Goal: Check status: Check status

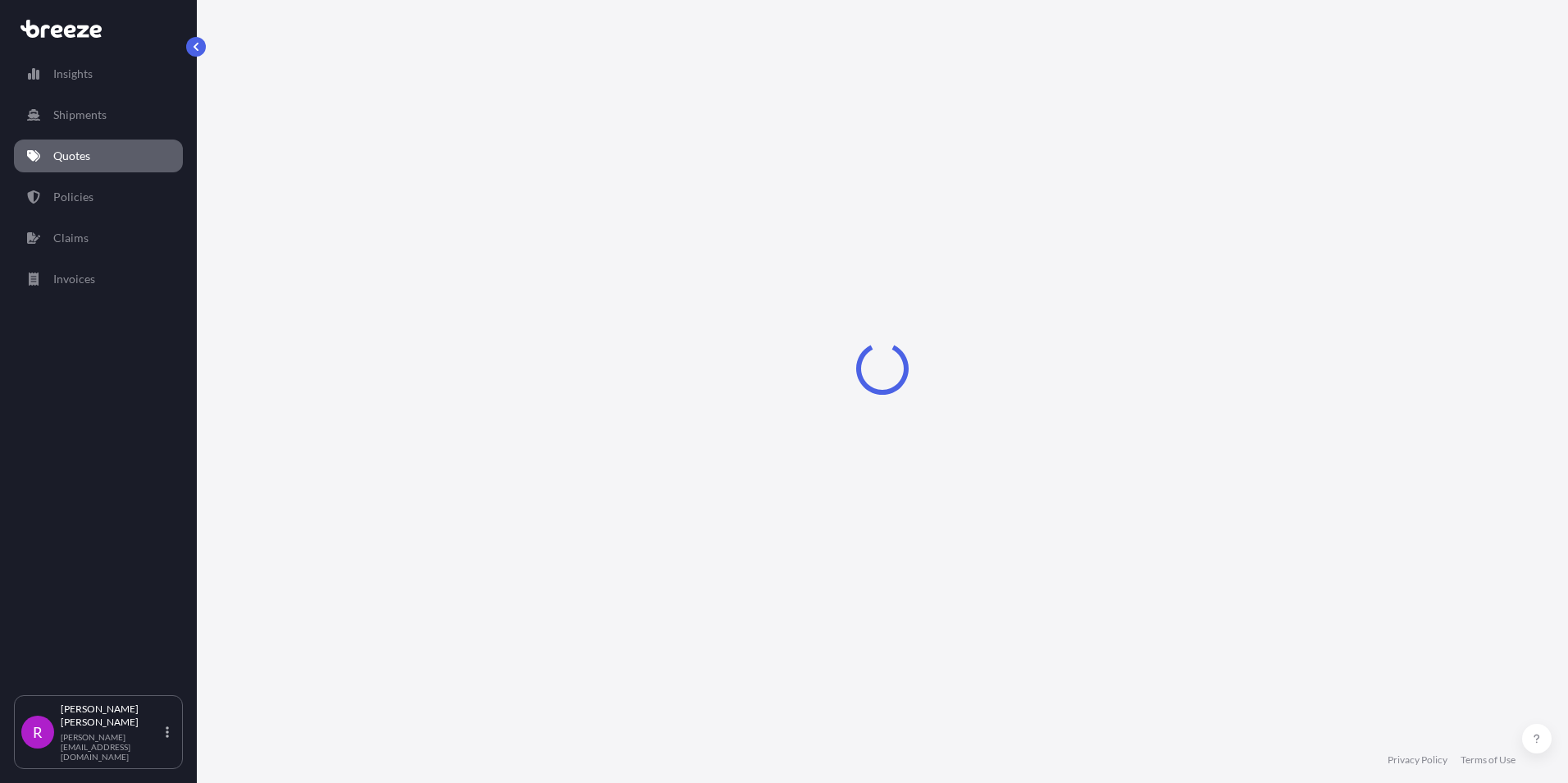
select select "Road"
select select "Sea"
select select "2"
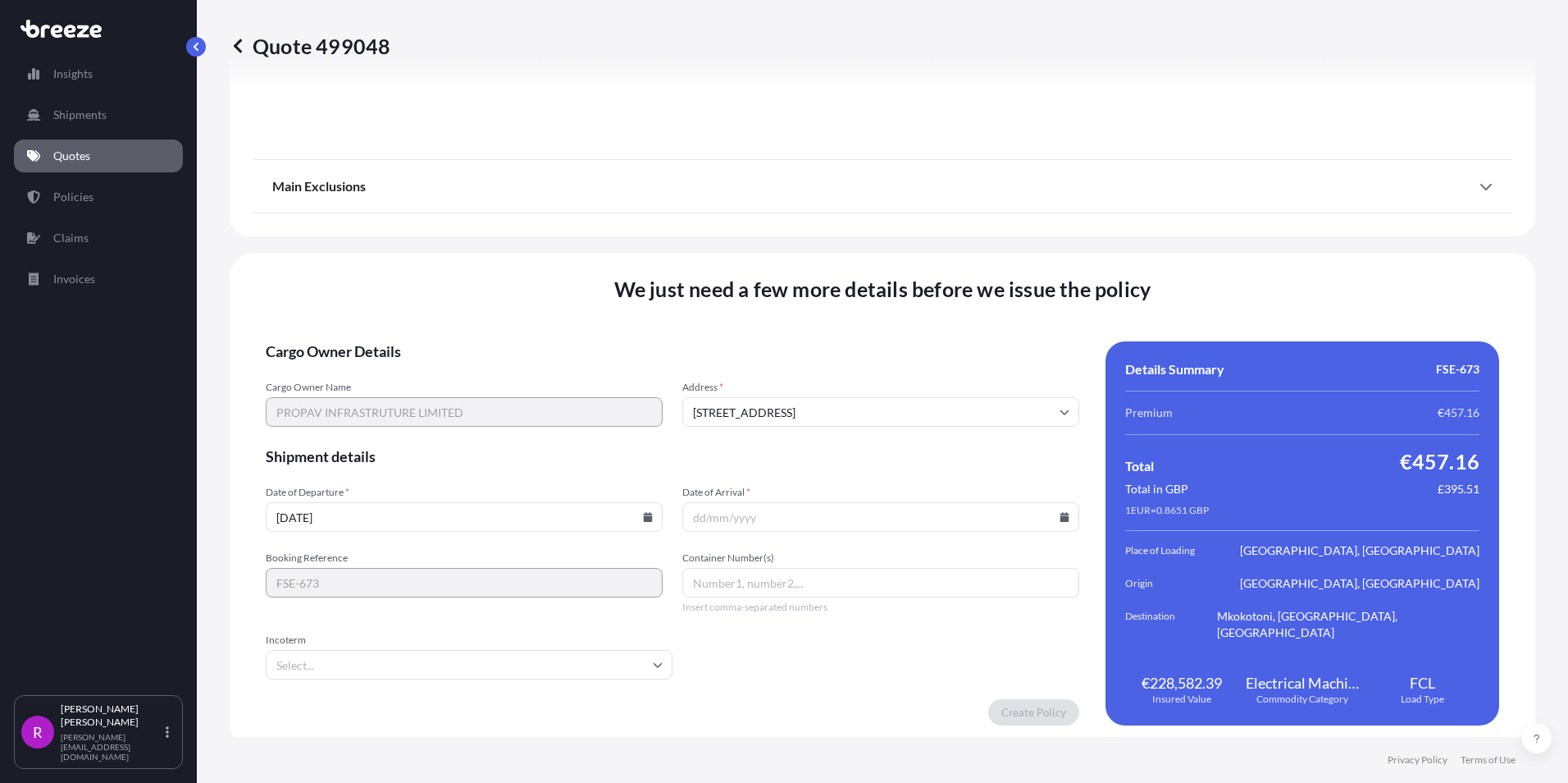
scroll to position [2047, 0]
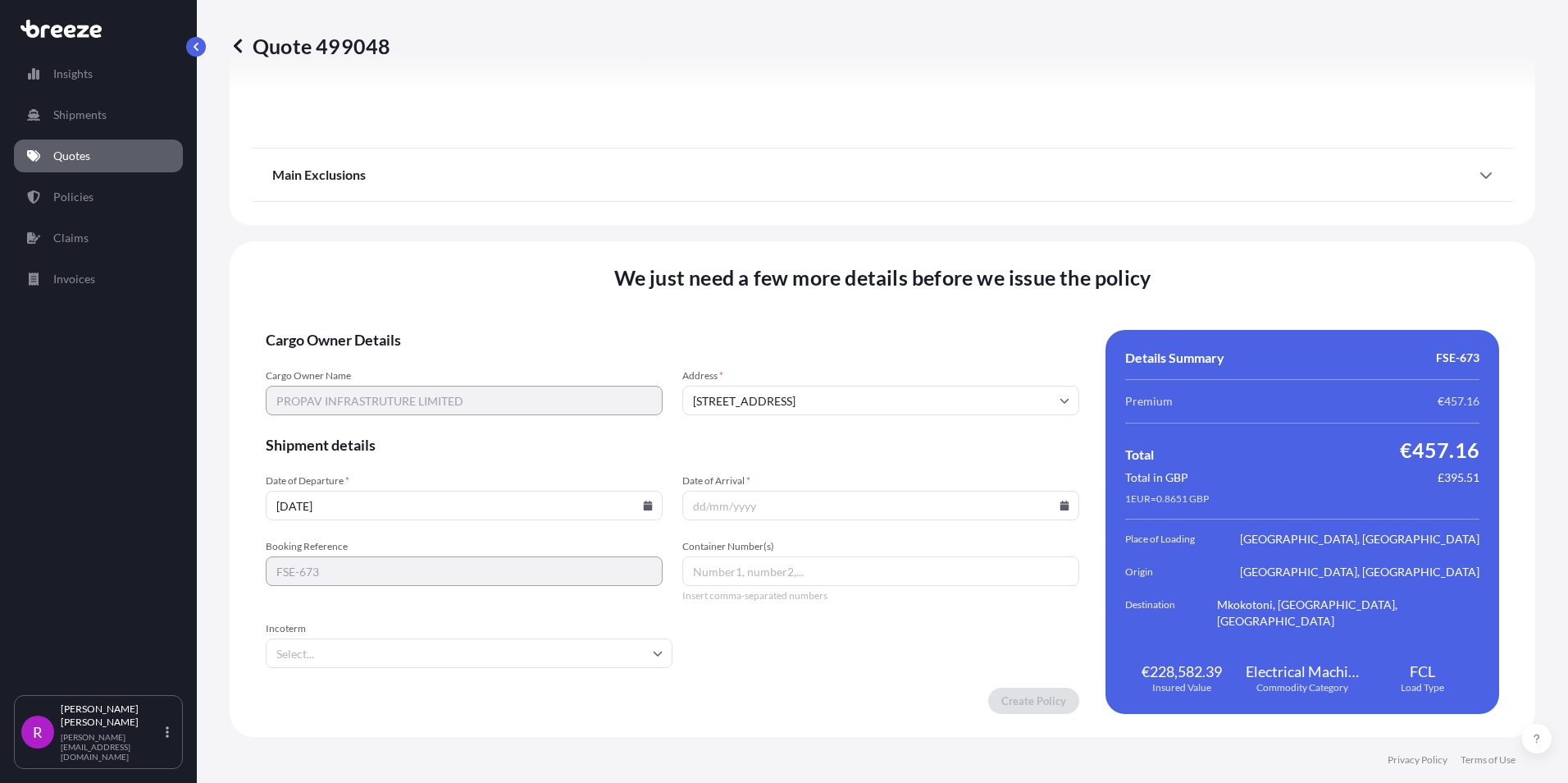
click at [691, 502] on input "Date of Arrival *" at bounding box center [881, 505] width 397 height 29
type input "0"
type input "[DATE]"
click at [747, 579] on input "Container Number(s)" at bounding box center [881, 571] width 397 height 29
click at [639, 643] on input "Incoterm" at bounding box center [469, 653] width 407 height 29
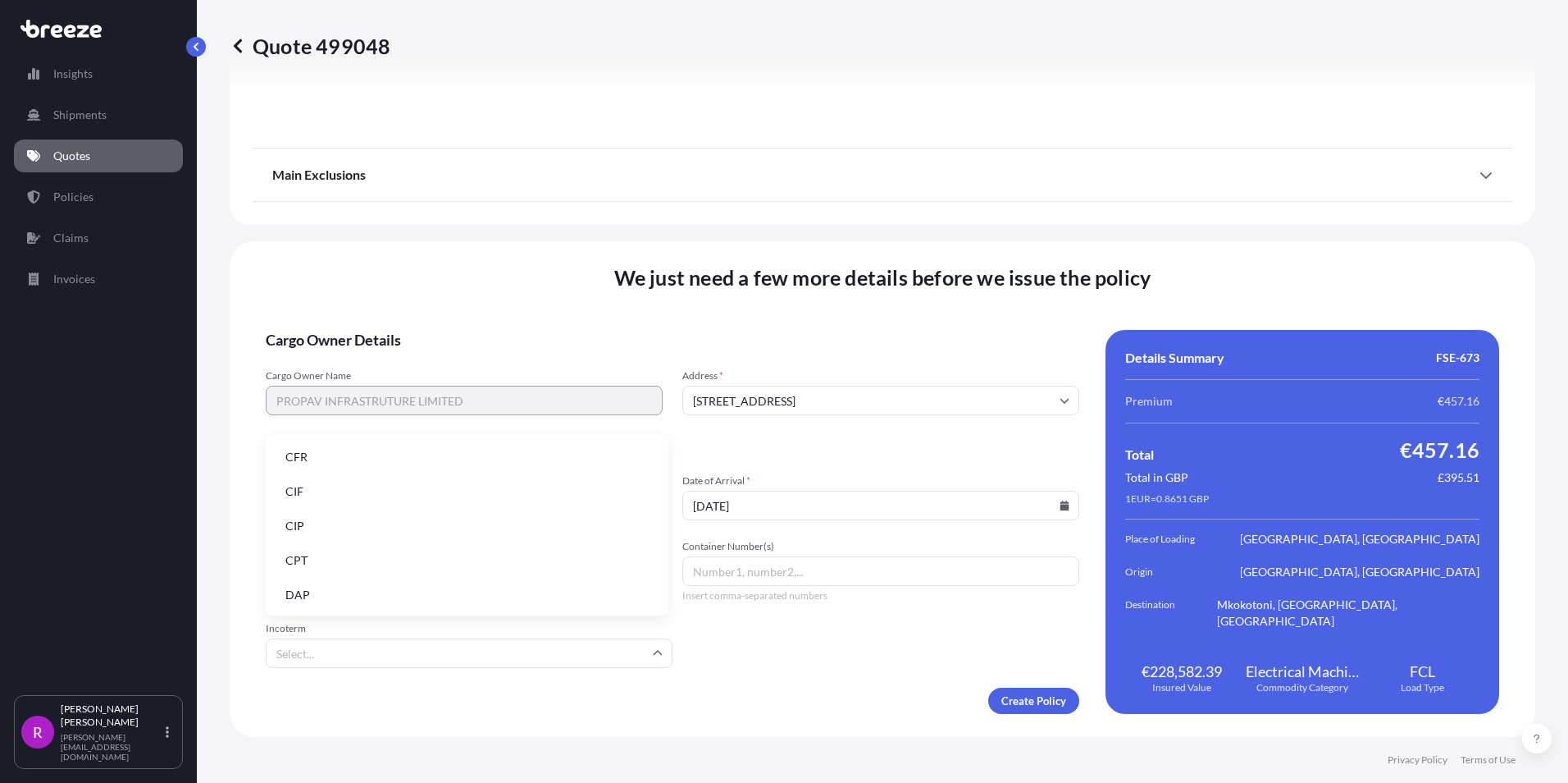
click at [318, 499] on li "CIF" at bounding box center [467, 491] width 390 height 31
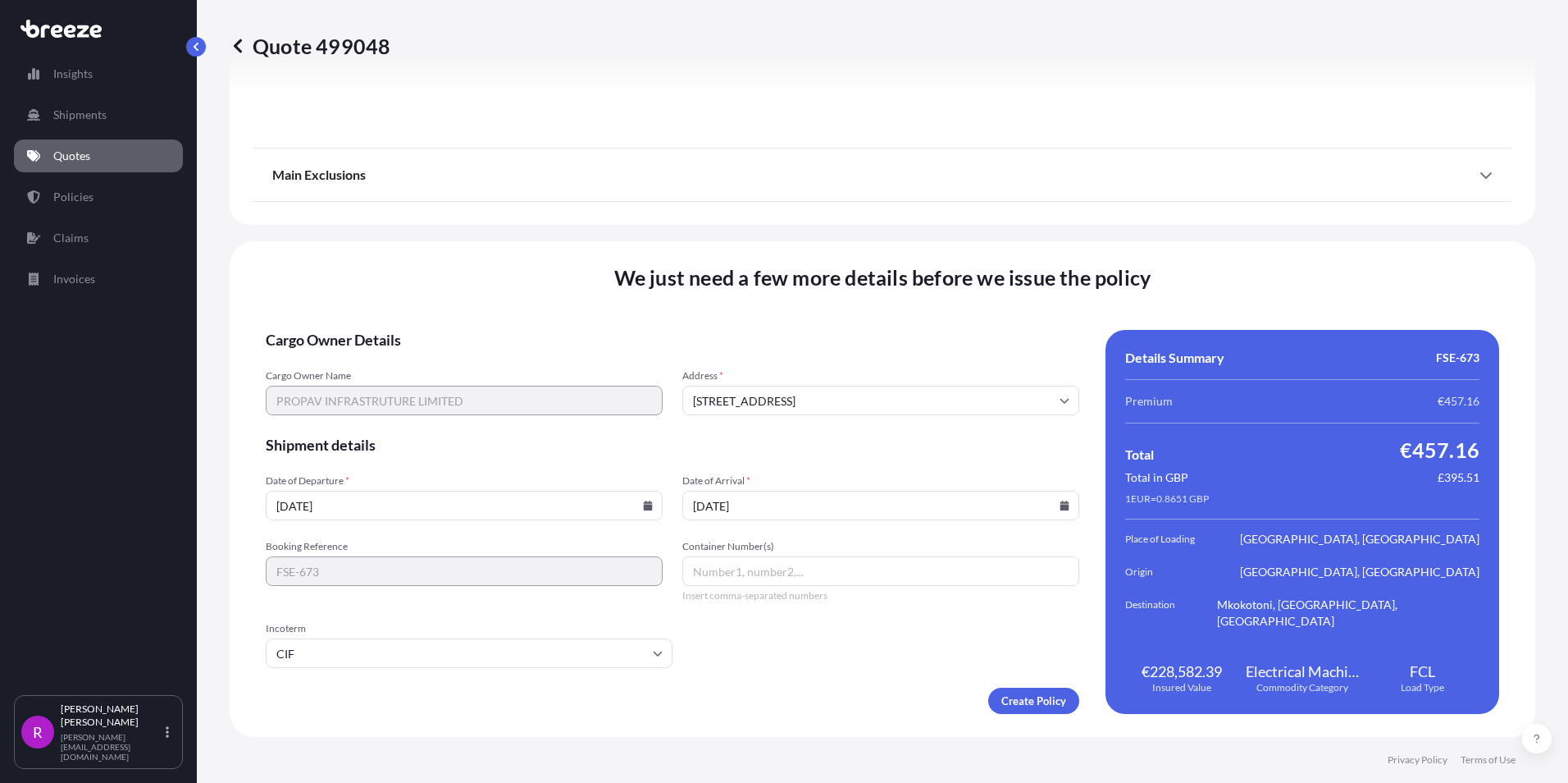
click at [747, 576] on input "Container Number(s)" at bounding box center [881, 571] width 397 height 29
click at [726, 577] on input "Container Number(s)" at bounding box center [881, 571] width 397 height 29
paste input "MOLU18007953268"
type input "MOLU18007953268"
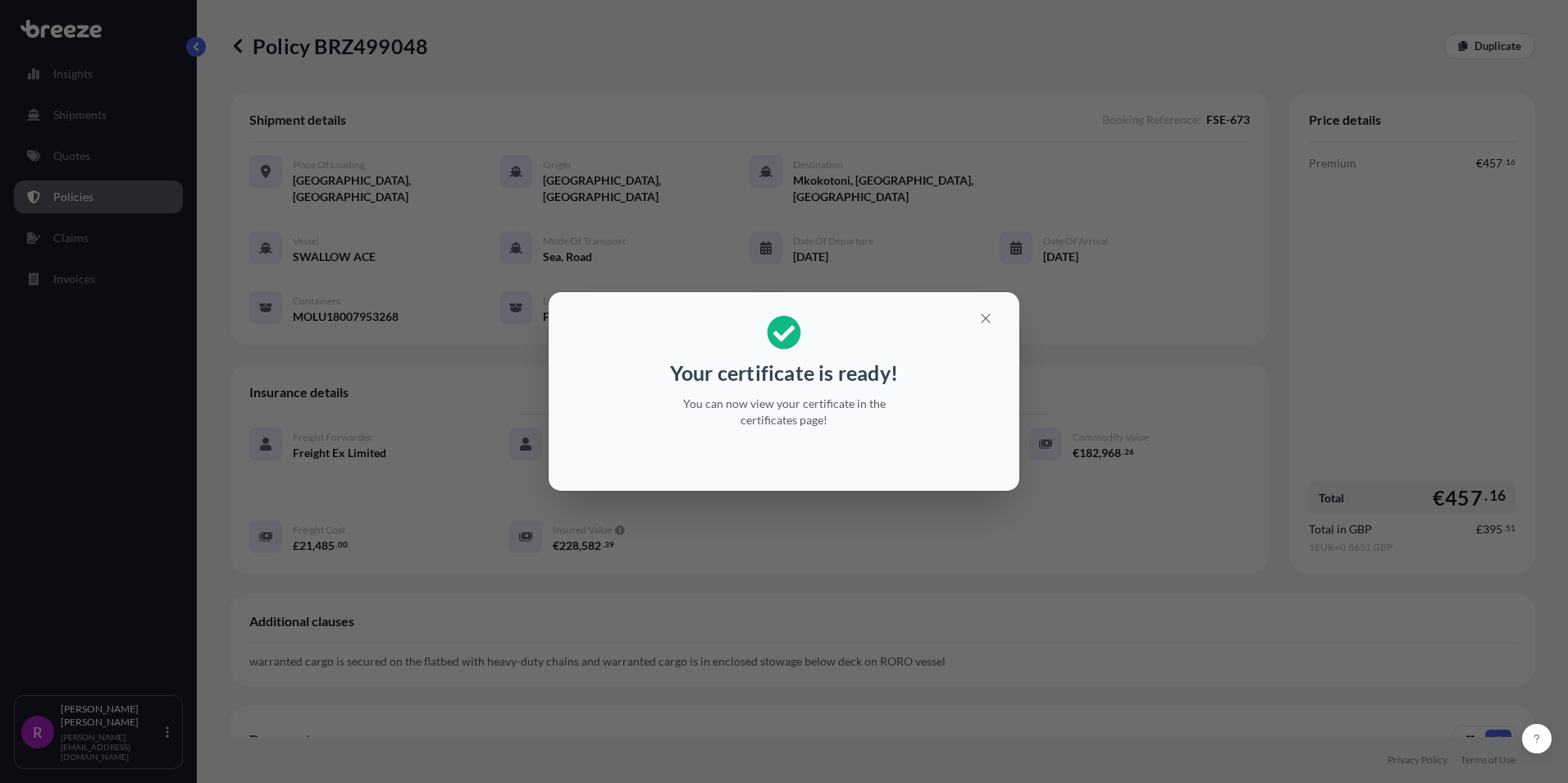
click at [1131, 513] on div "Your certificate is ready! You can now view your certificate in the certificate…" at bounding box center [784, 391] width 1568 height 783
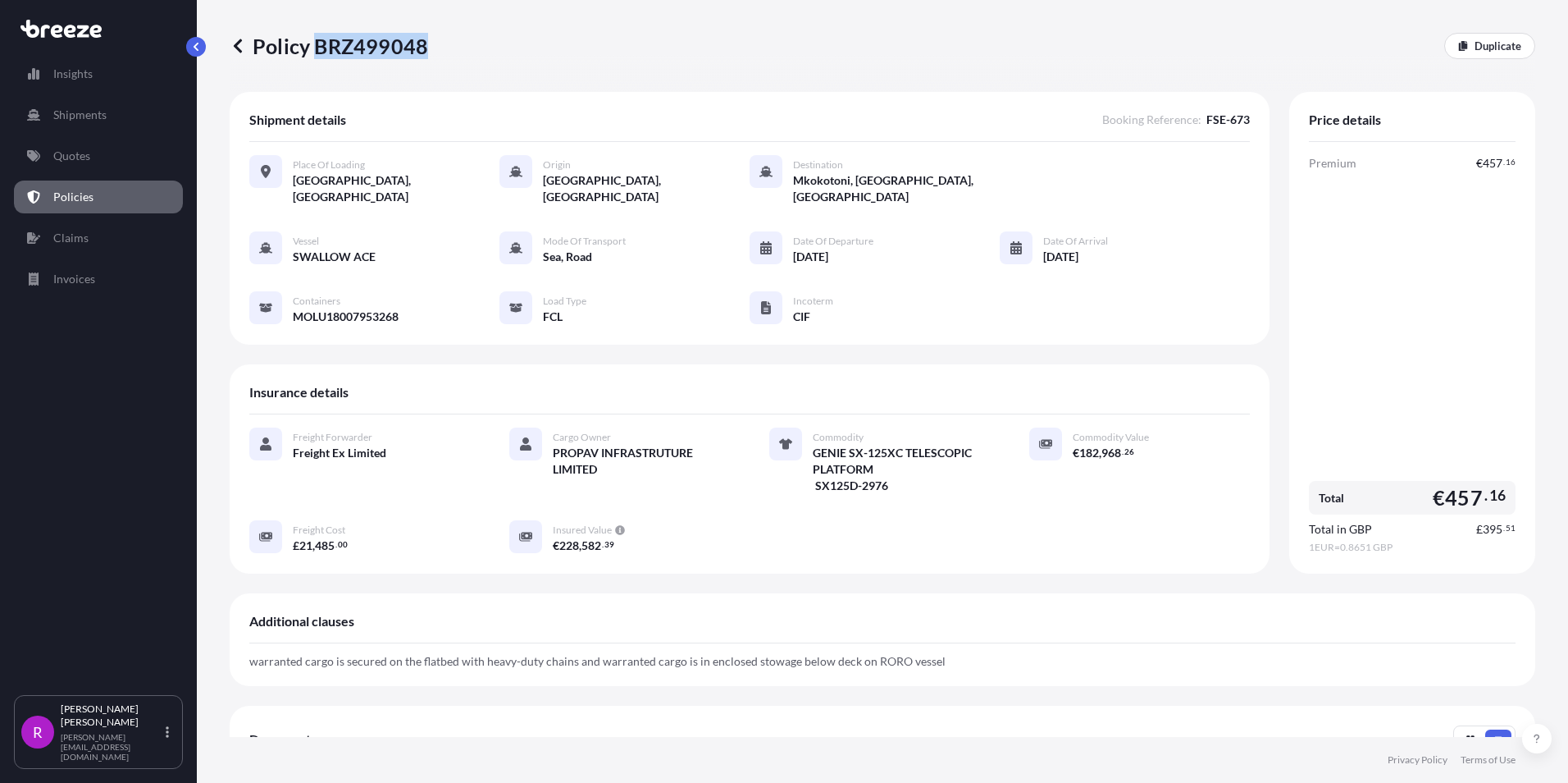
drag, startPoint x: 316, startPoint y: 44, endPoint x: 424, endPoint y: 44, distance: 108.0
click at [424, 44] on p "Policy BRZ499048" at bounding box center [329, 46] width 199 height 26
copy p "BRZ499048"
